Goal: Task Accomplishment & Management: Manage account settings

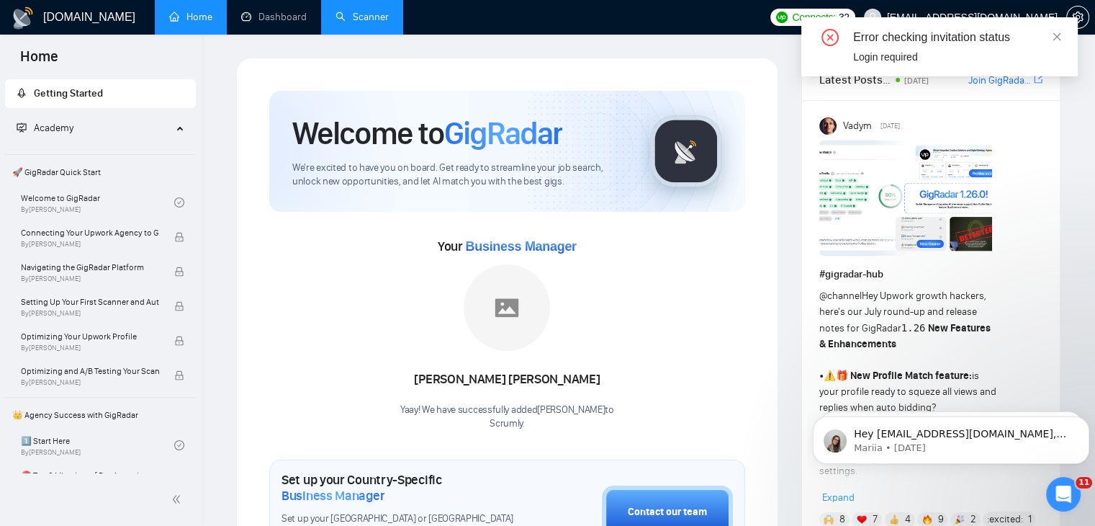
click at [377, 14] on link "Scanner" at bounding box center [362, 17] width 53 height 12
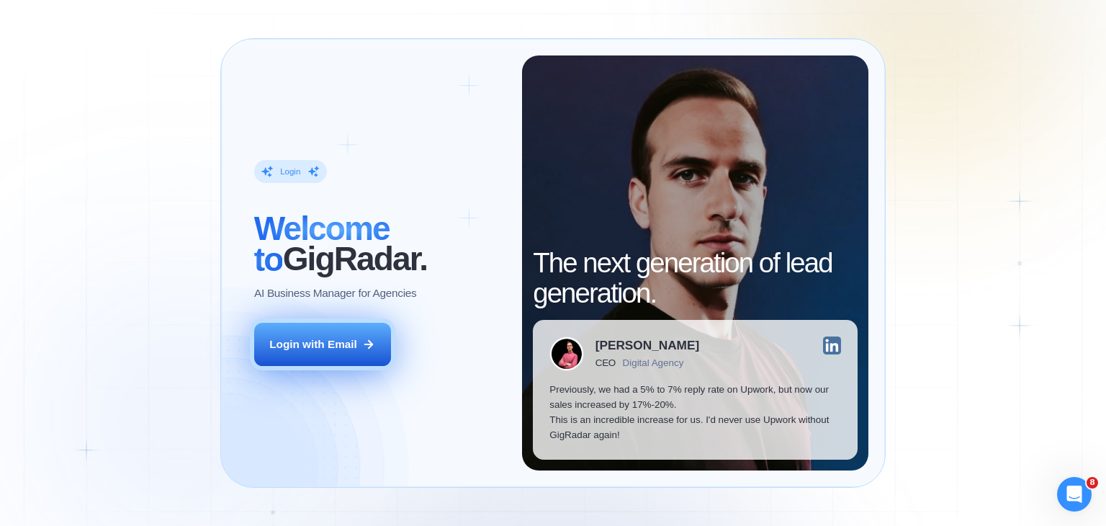
click at [340, 341] on div "Login with Email" at bounding box center [313, 343] width 88 height 15
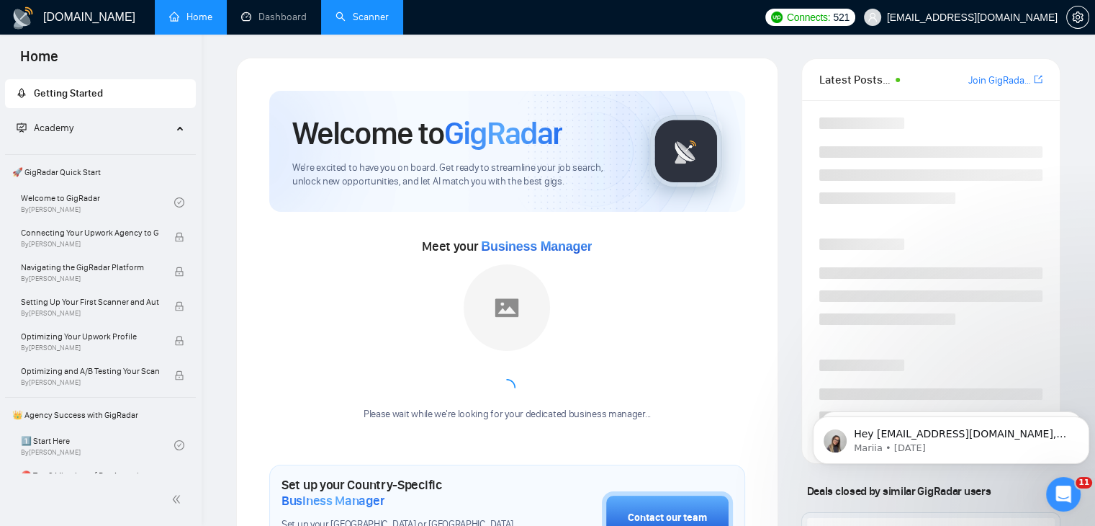
click at [377, 13] on link "Scanner" at bounding box center [362, 17] width 53 height 12
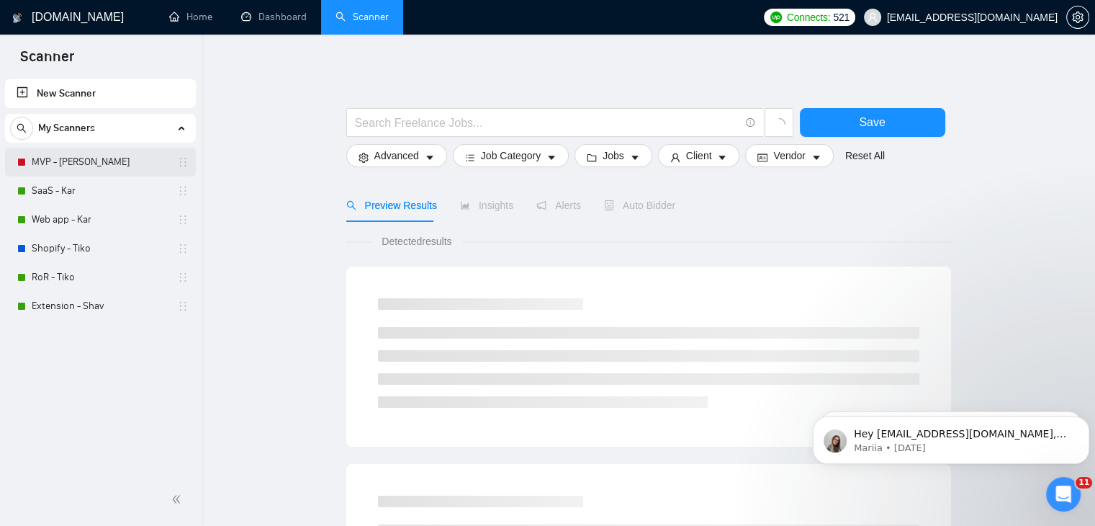
click at [109, 165] on link "MVP - Kar" at bounding box center [100, 162] width 137 height 29
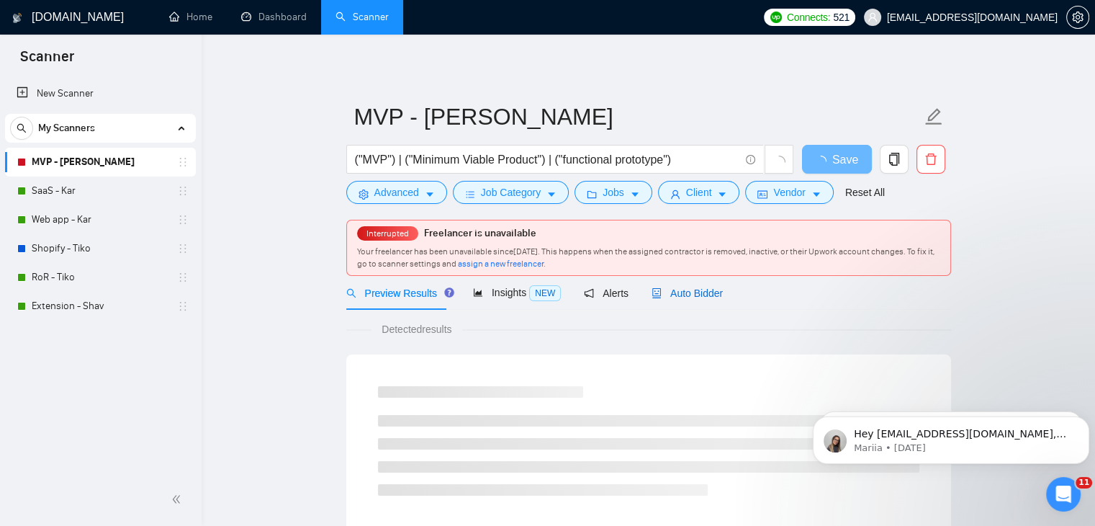
click at [670, 292] on span "Auto Bidder" at bounding box center [687, 293] width 71 height 12
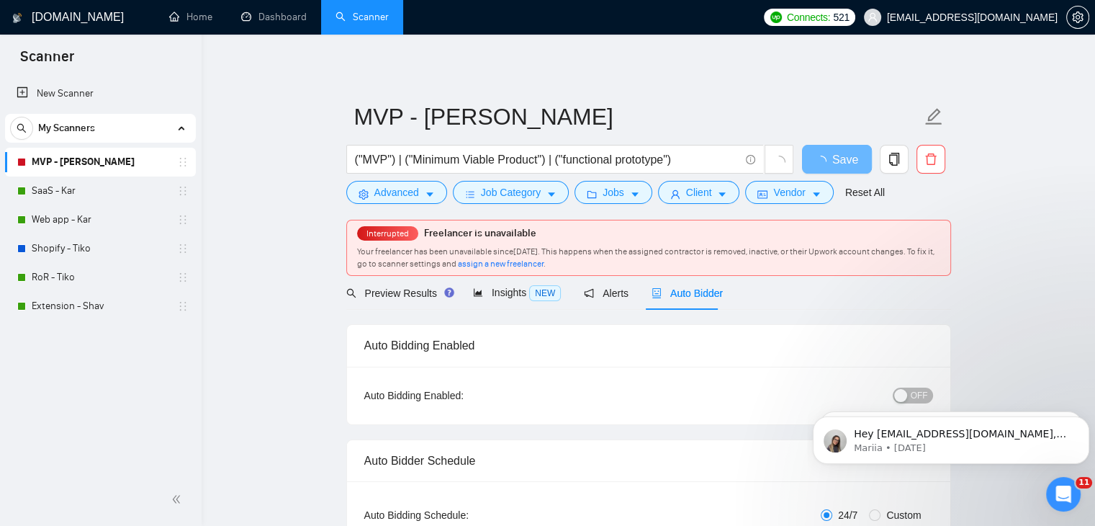
checkbox input "true"
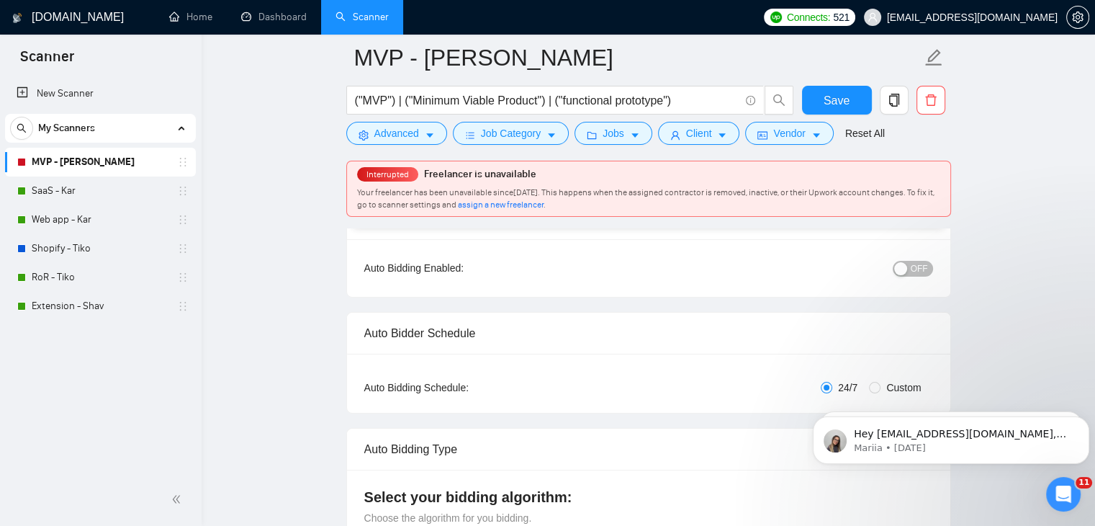
scroll to position [72, 0]
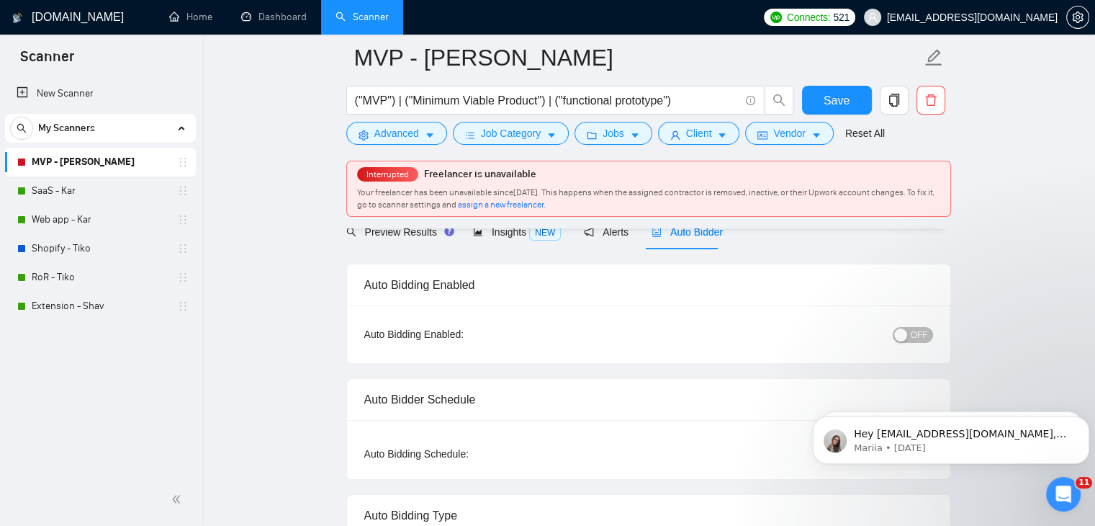
click at [906, 336] on div "button" at bounding box center [900, 334] width 13 height 13
click at [845, 95] on span "Save" at bounding box center [837, 100] width 26 height 18
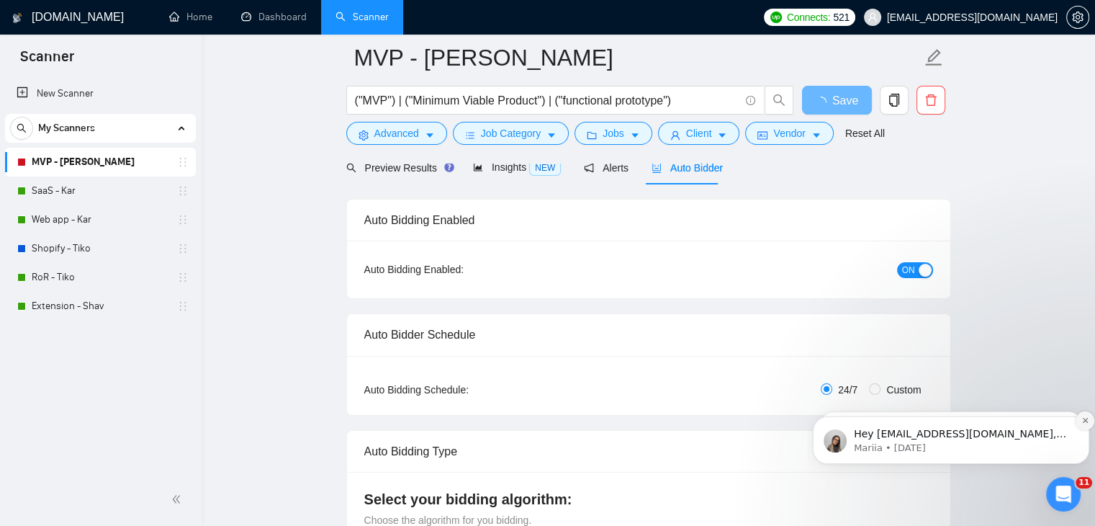
click at [1080, 422] on button "Dismiss notification" at bounding box center [1085, 420] width 19 height 19
click at [1080, 422] on button "Dismiss notification" at bounding box center [1085, 420] width 15 height 15
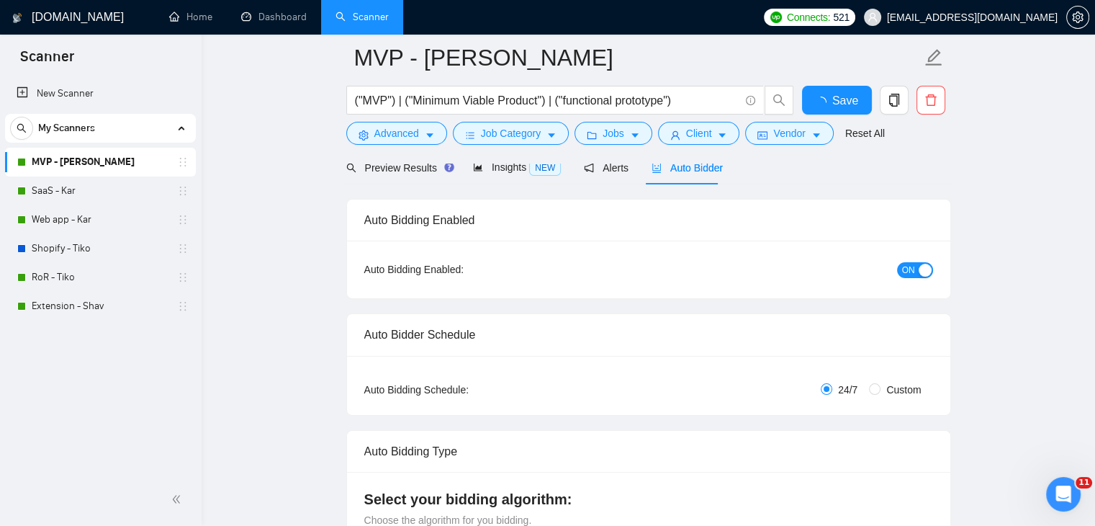
checkbox input "true"
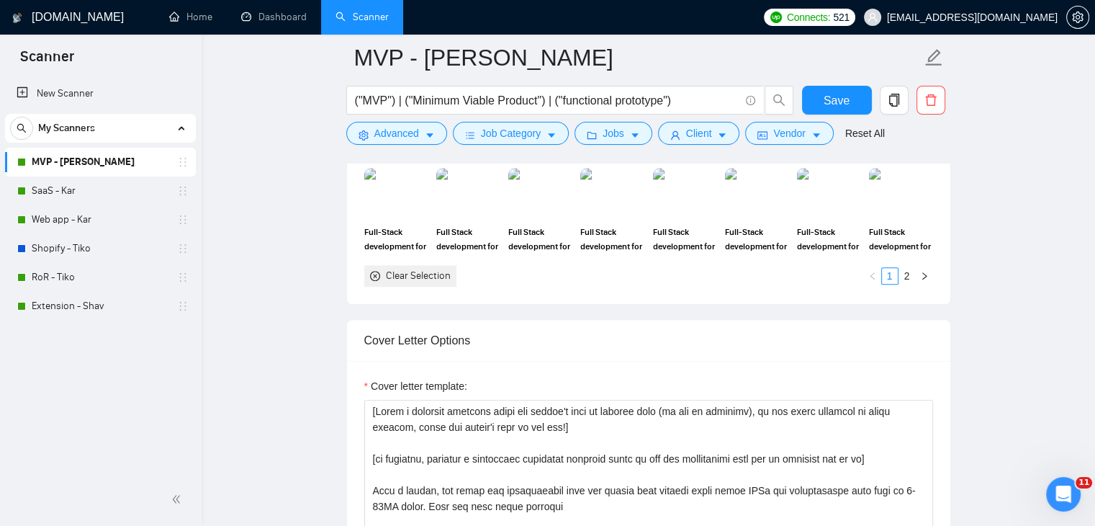
scroll to position [1656, 0]
